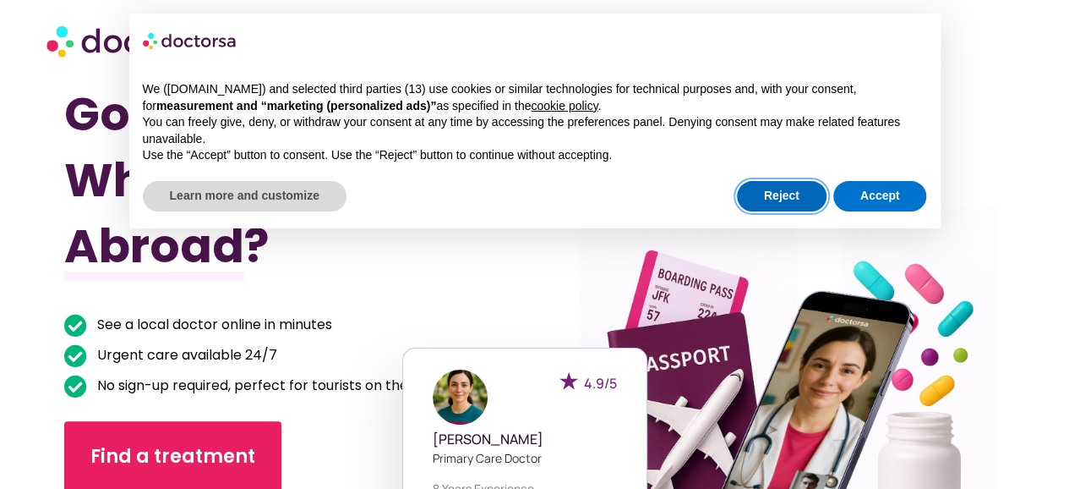
click at [787, 207] on button "Reject" at bounding box center [782, 196] width 90 height 30
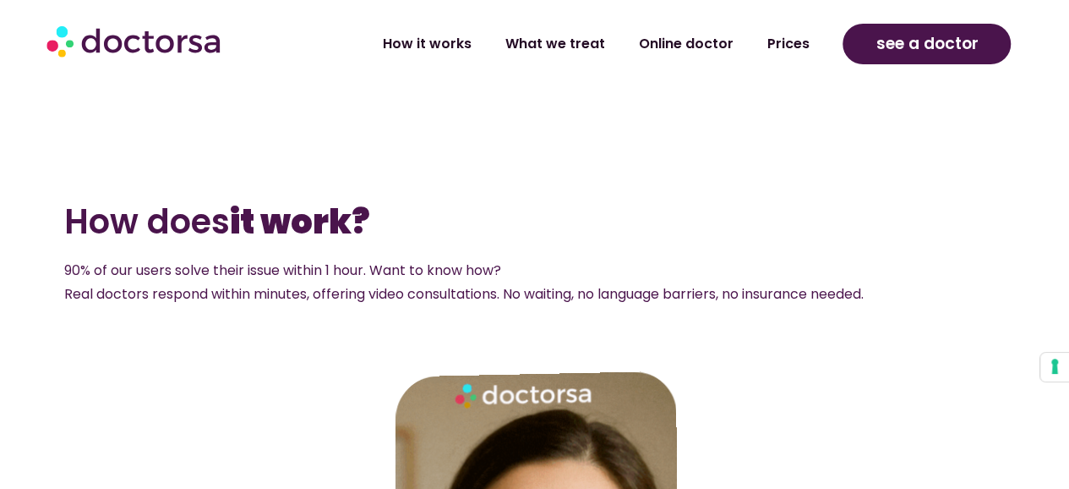
scroll to position [2451, 0]
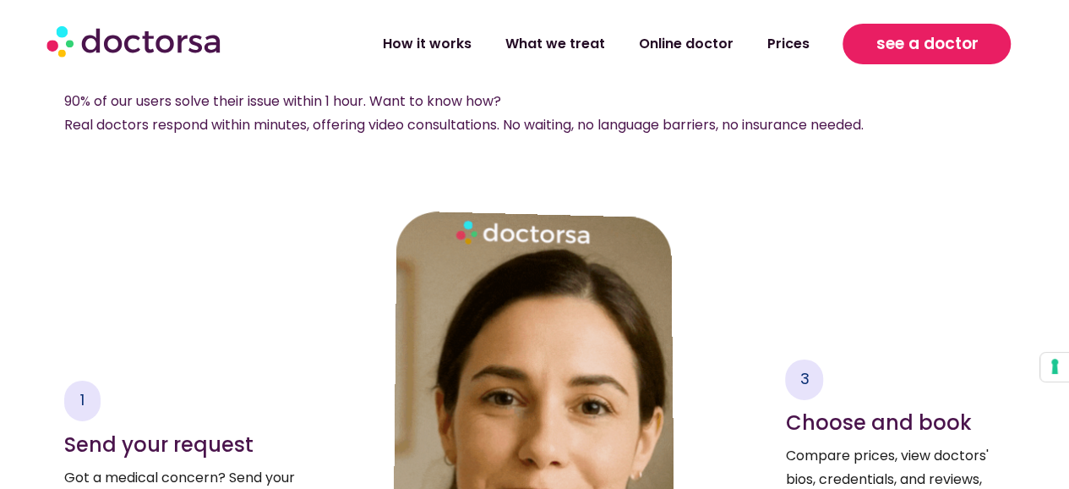
click at [905, 35] on span "see a doctor" at bounding box center [927, 43] width 102 height 27
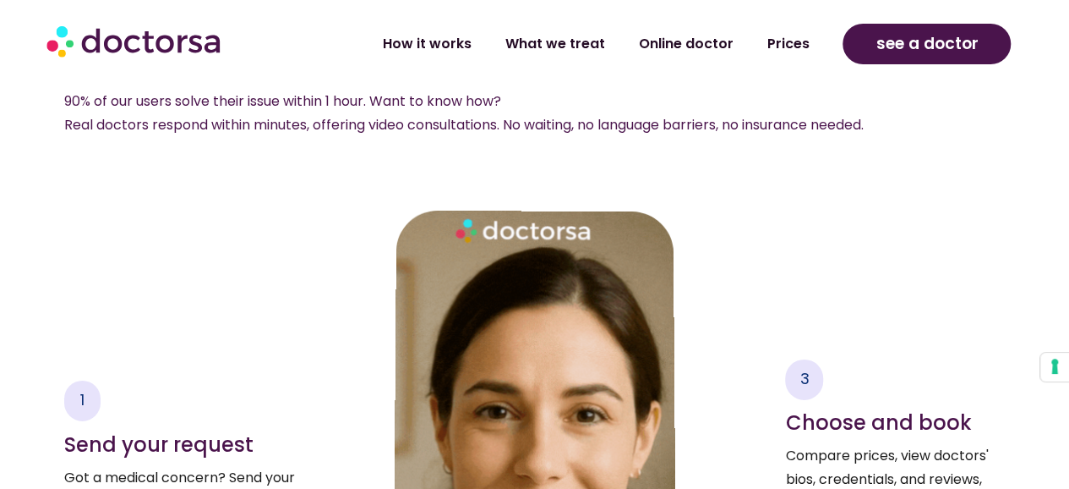
scroll to position [2449, 0]
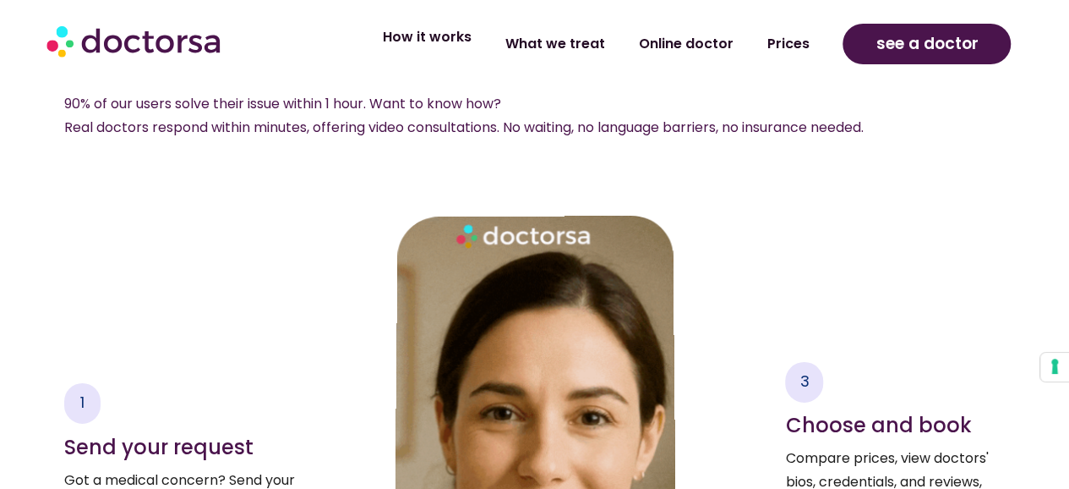
click at [463, 46] on link "How it works" at bounding box center [426, 37] width 123 height 39
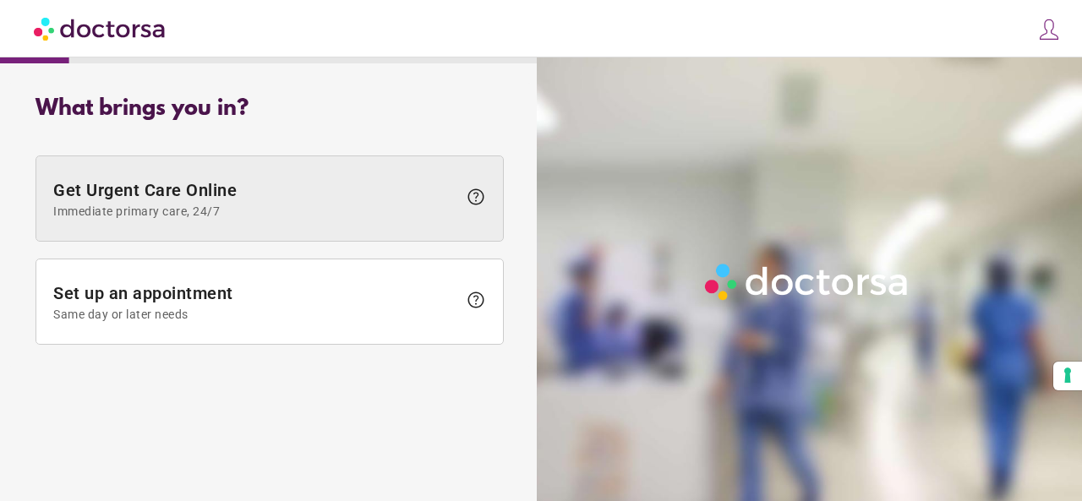
click at [396, 205] on span "Immediate primary care, 24/7" at bounding box center [255, 212] width 404 height 14
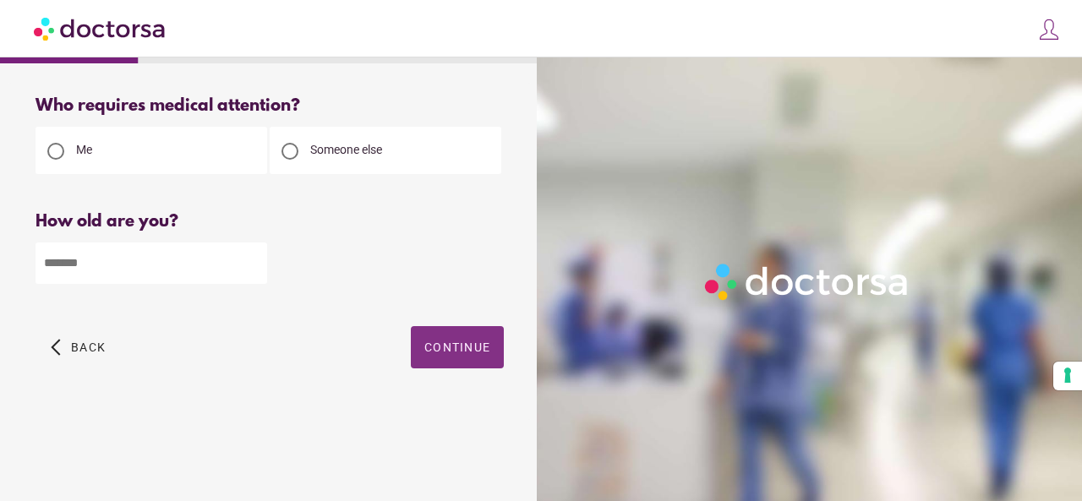
click at [455, 366] on span "button" at bounding box center [457, 347] width 93 height 42
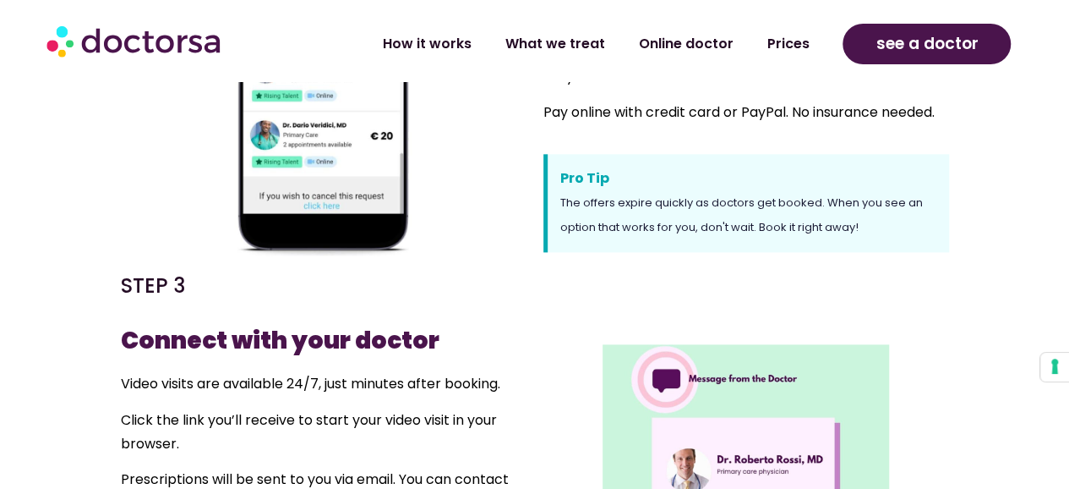
scroll to position [1183, 0]
